Goal: Find specific page/section: Find specific page/section

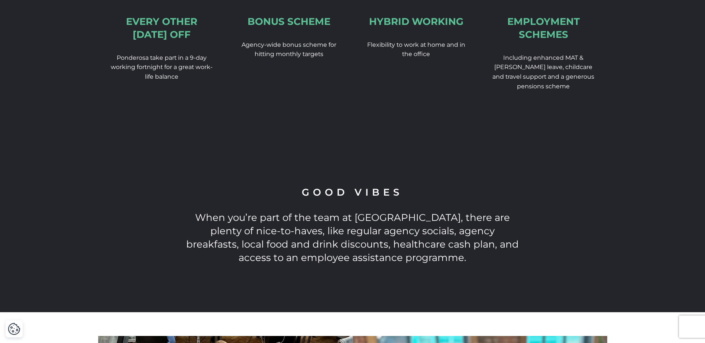
scroll to position [1300, 0]
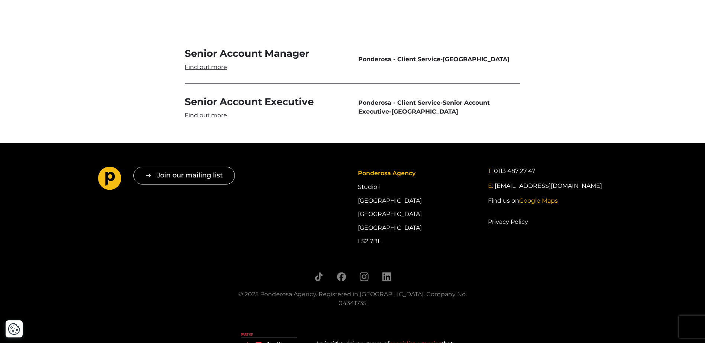
scroll to position [2069, 0]
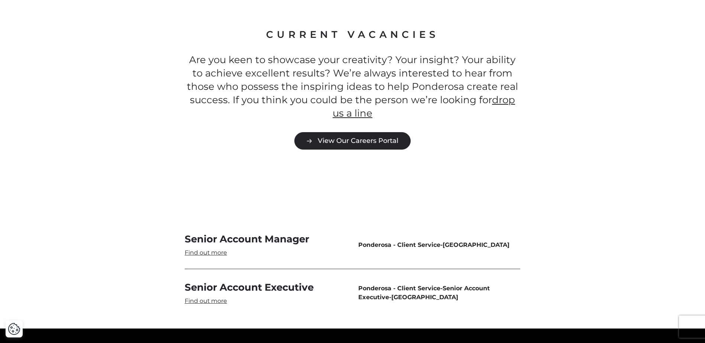
click at [357, 132] on link "View Our Careers Portal" at bounding box center [352, 140] width 116 height 17
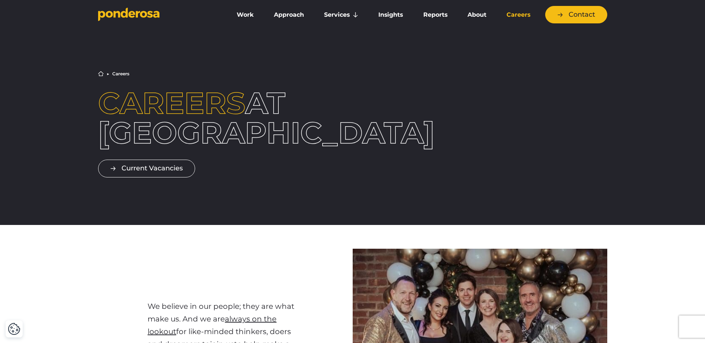
click at [517, 15] on link "Careers" at bounding box center [518, 15] width 41 height 16
click at [507, 17] on link "Careers" at bounding box center [518, 15] width 41 height 16
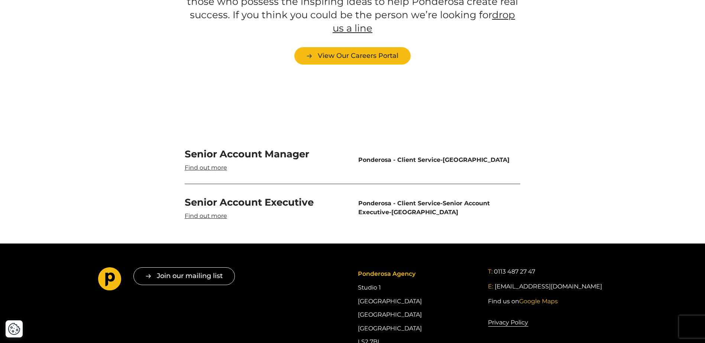
scroll to position [2043, 0]
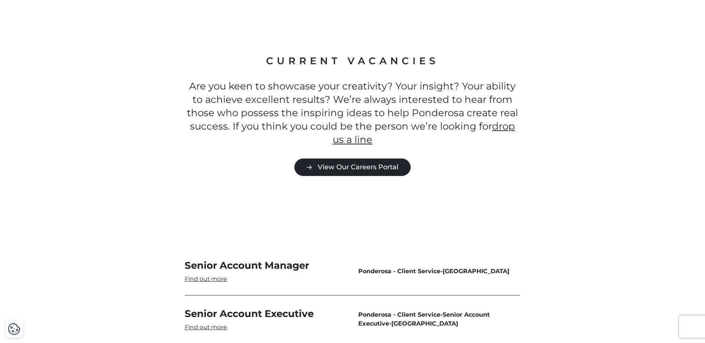
click at [363, 159] on link "View Our Careers Portal" at bounding box center [352, 167] width 116 height 17
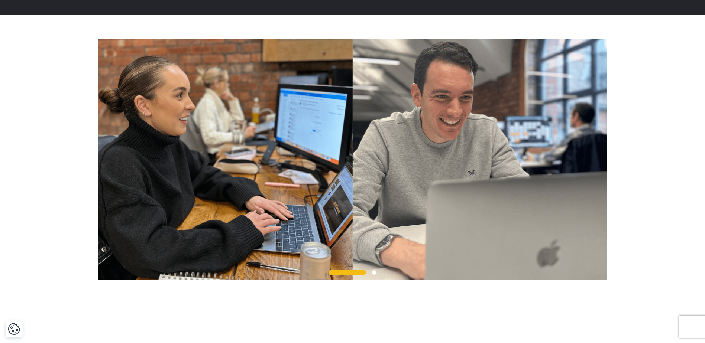
scroll to position [1672, 0]
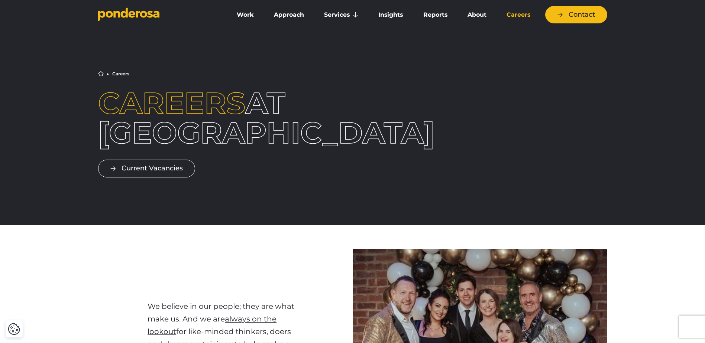
click at [160, 171] on link "Current Vacancies" at bounding box center [146, 168] width 97 height 17
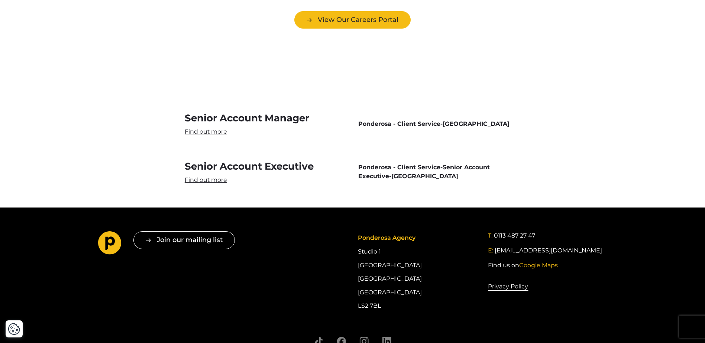
scroll to position [2079, 0]
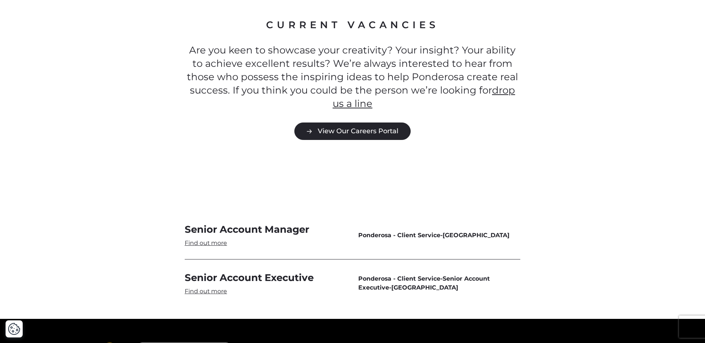
click at [367, 123] on link "View Our Careers Portal" at bounding box center [352, 131] width 116 height 17
